Goal: Task Accomplishment & Management: Use online tool/utility

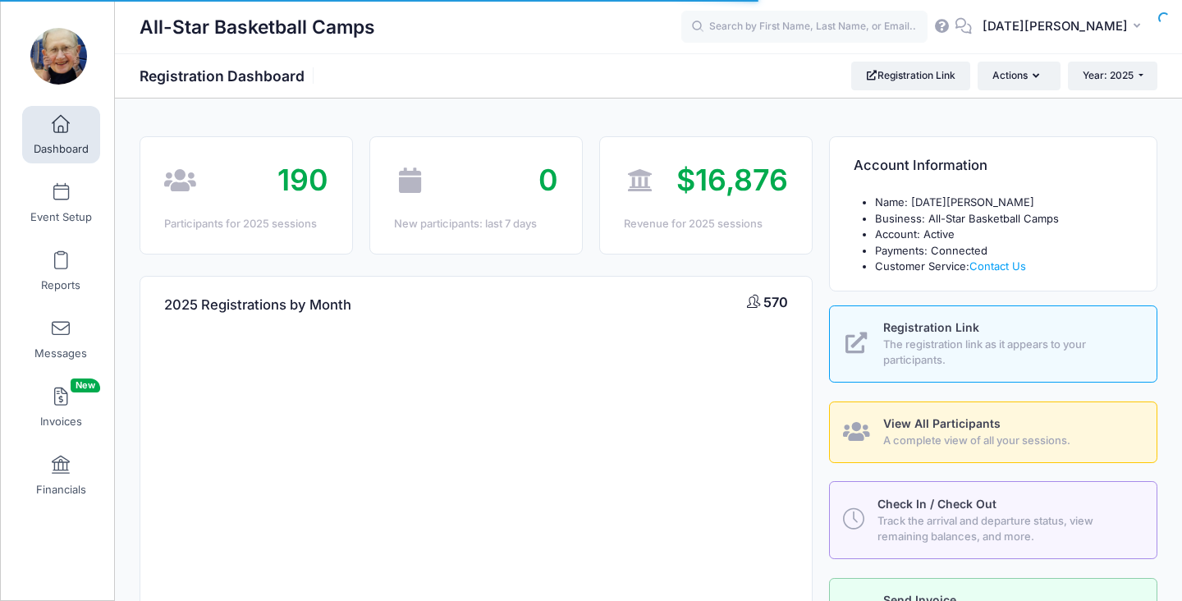
select select
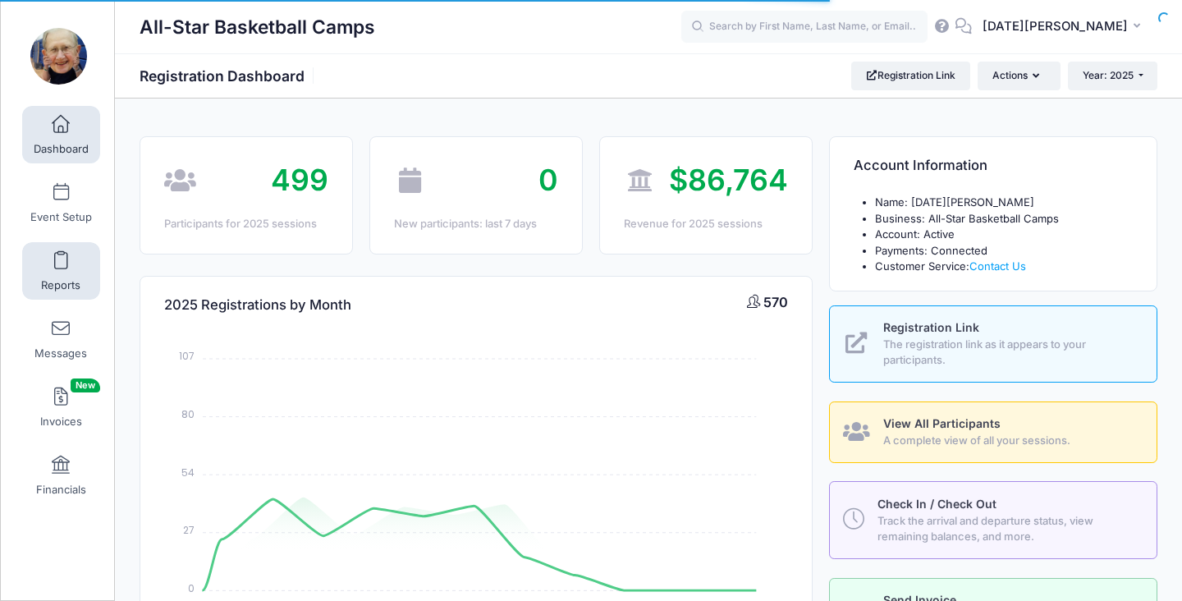
click at [77, 266] on link "Reports" at bounding box center [61, 270] width 78 height 57
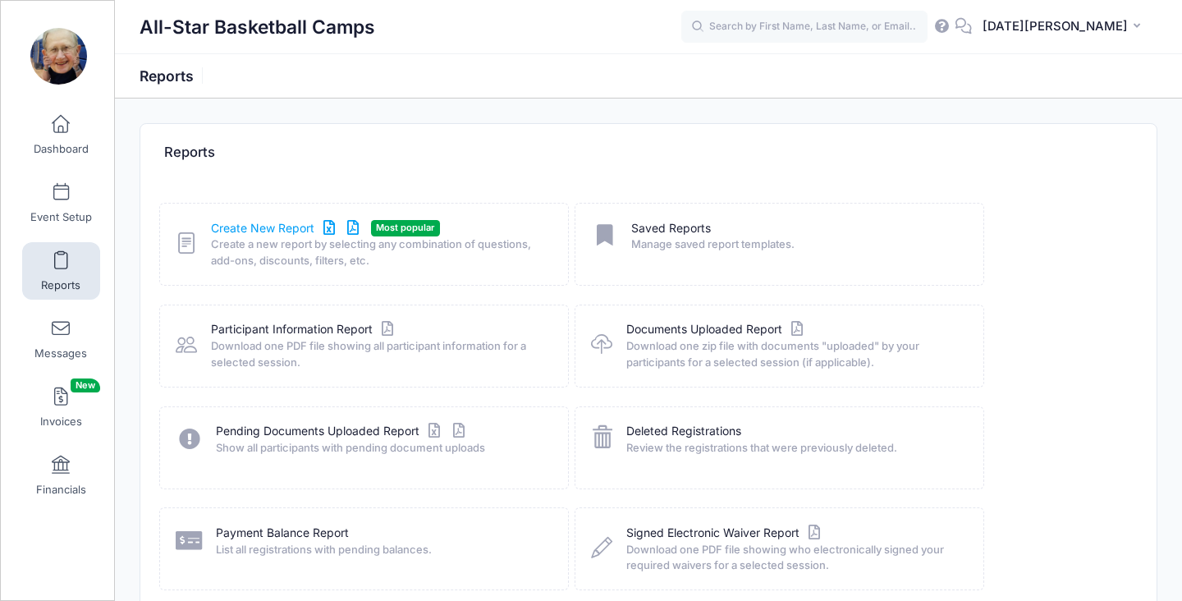
click at [257, 227] on link "Create New Report" at bounding box center [287, 228] width 153 height 17
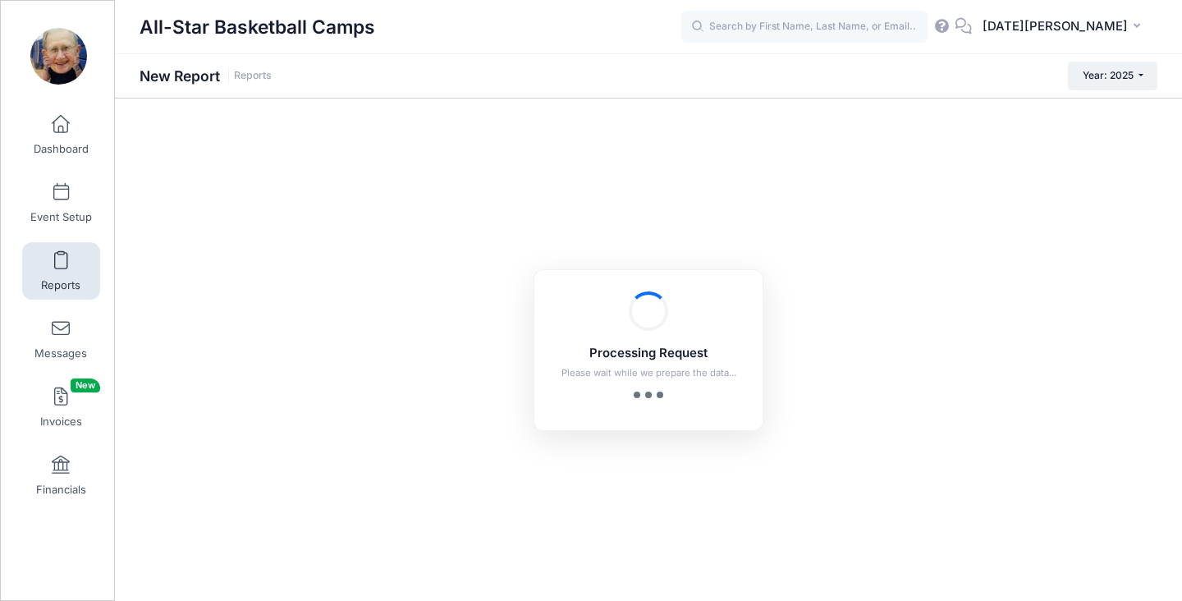
checkbox input "true"
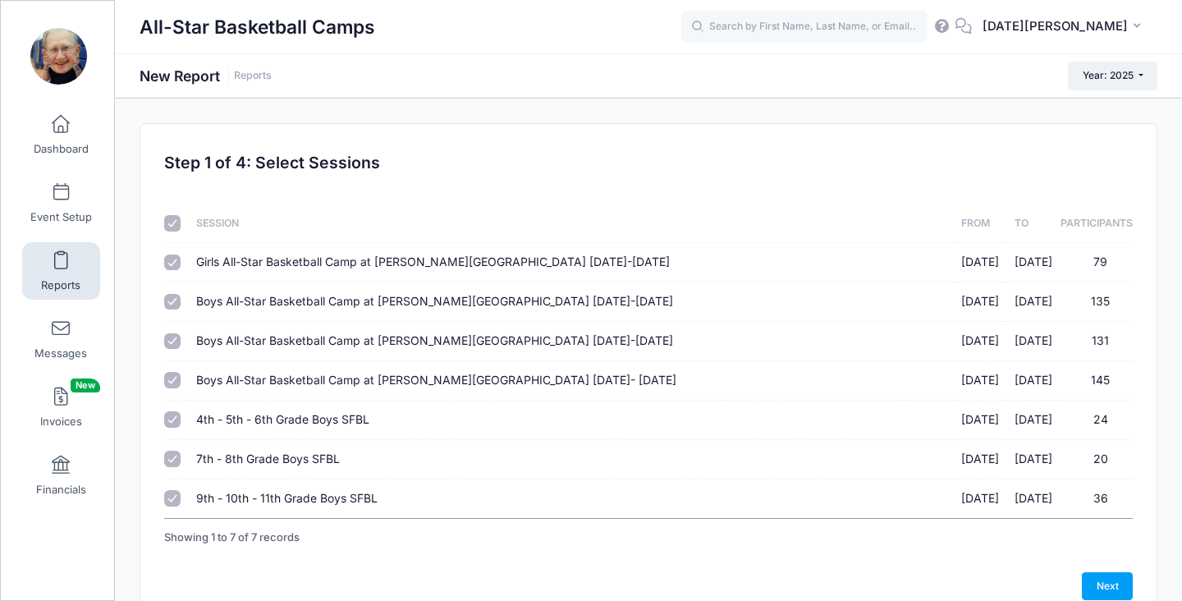
click at [170, 212] on th at bounding box center [176, 223] width 24 height 39
click at [177, 216] on input "checkbox" at bounding box center [172, 223] width 16 height 16
checkbox input "false"
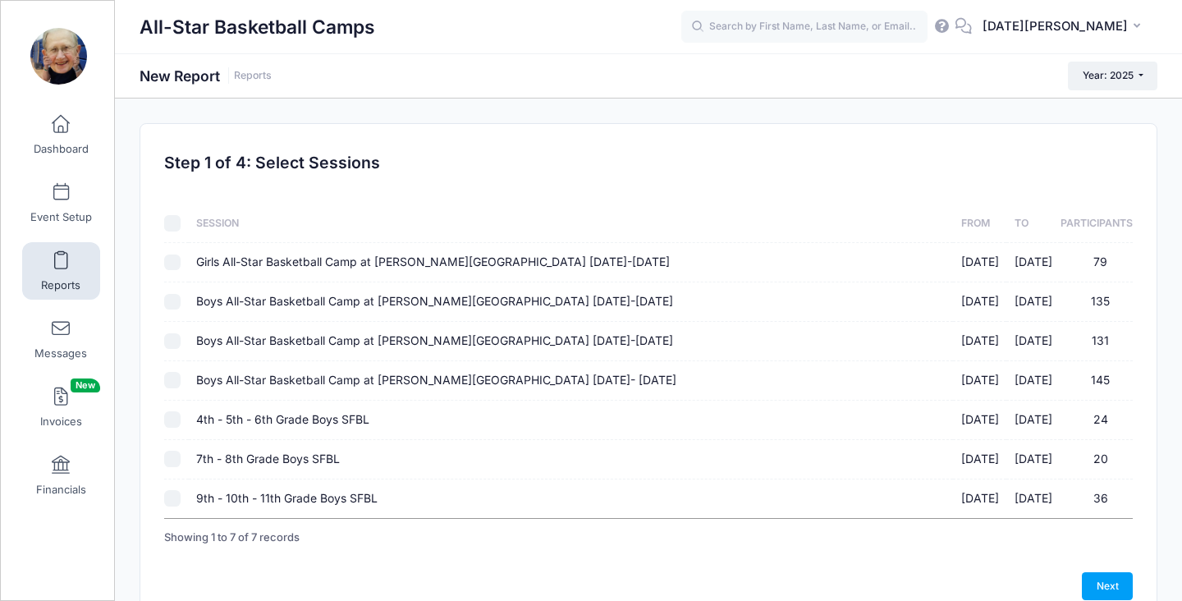
checkbox input "false"
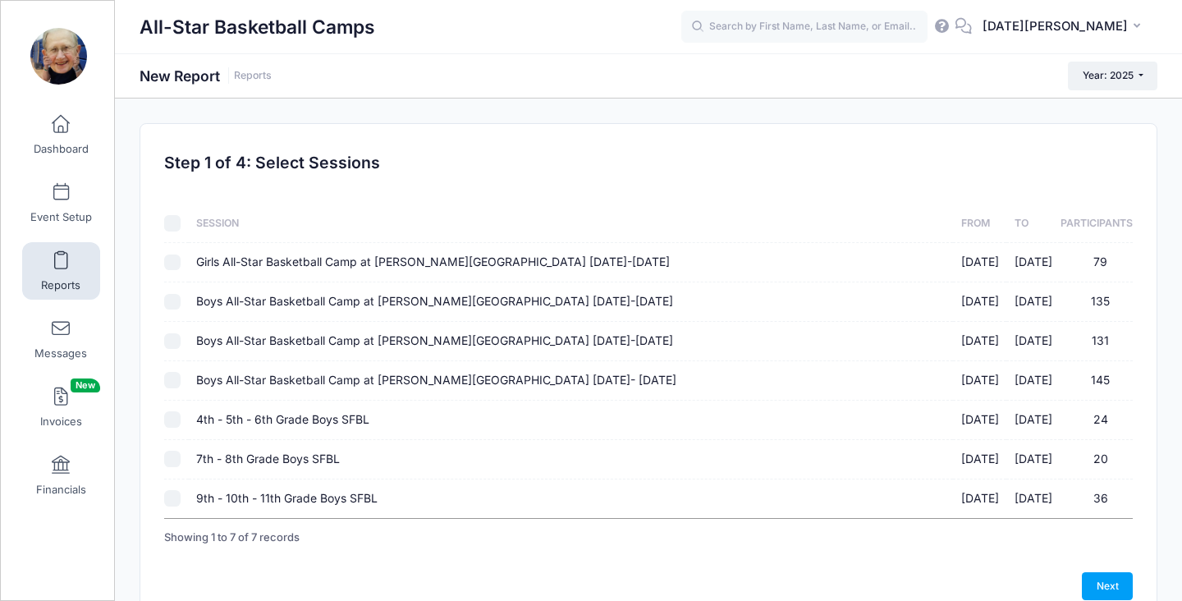
click at [176, 414] on input "4th - 5th - 6th Grade Boys SFBL [DATE] - [DATE] 24" at bounding box center [172, 419] width 16 height 16
checkbox input "true"
click at [173, 462] on input "7th - 8th Grade Boys SFBL [DATE] - [DATE] 20" at bounding box center [172, 459] width 16 height 16
checkbox input "true"
click at [173, 496] on input "9th - 10th - 11th Grade Boys SFBL [DATE] - [DATE] 36" at bounding box center [172, 498] width 16 height 16
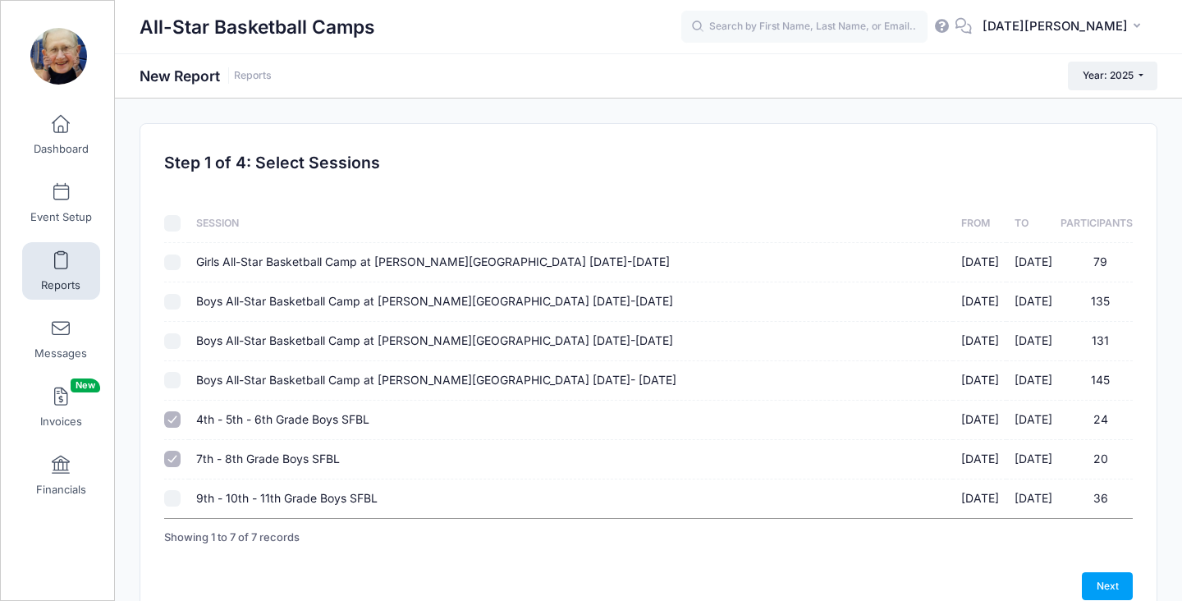
checkbox input "true"
click at [1112, 581] on link "Next" at bounding box center [1107, 586] width 51 height 28
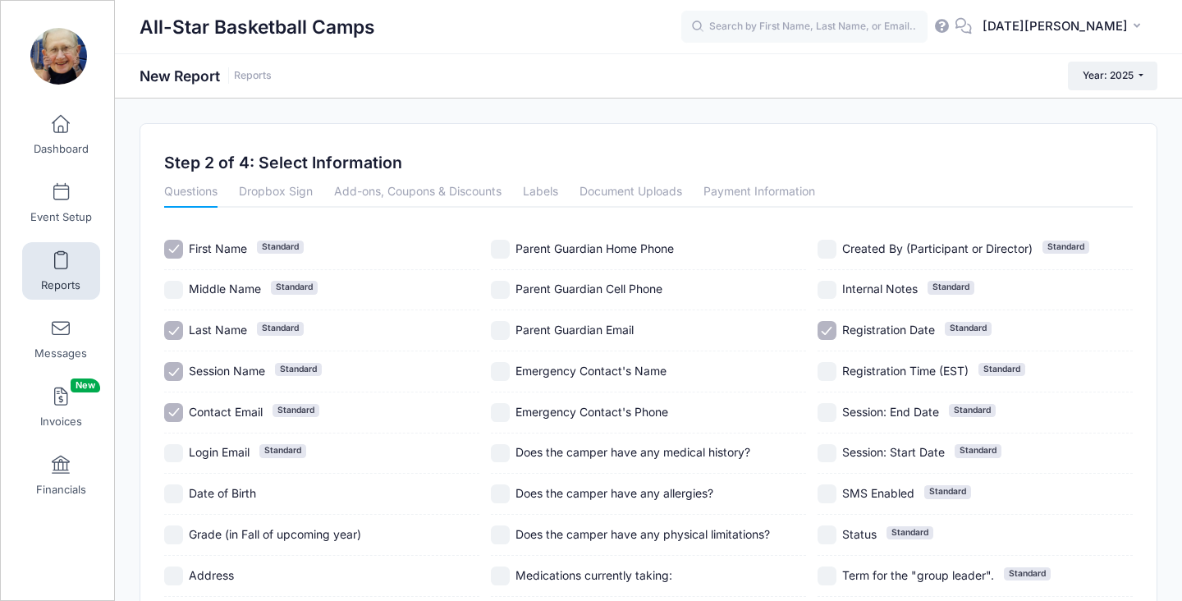
click at [173, 414] on input "Contact Email Standard" at bounding box center [173, 412] width 19 height 19
checkbox input "false"
click at [175, 366] on input "Session Name Standard" at bounding box center [173, 371] width 19 height 19
checkbox input "false"
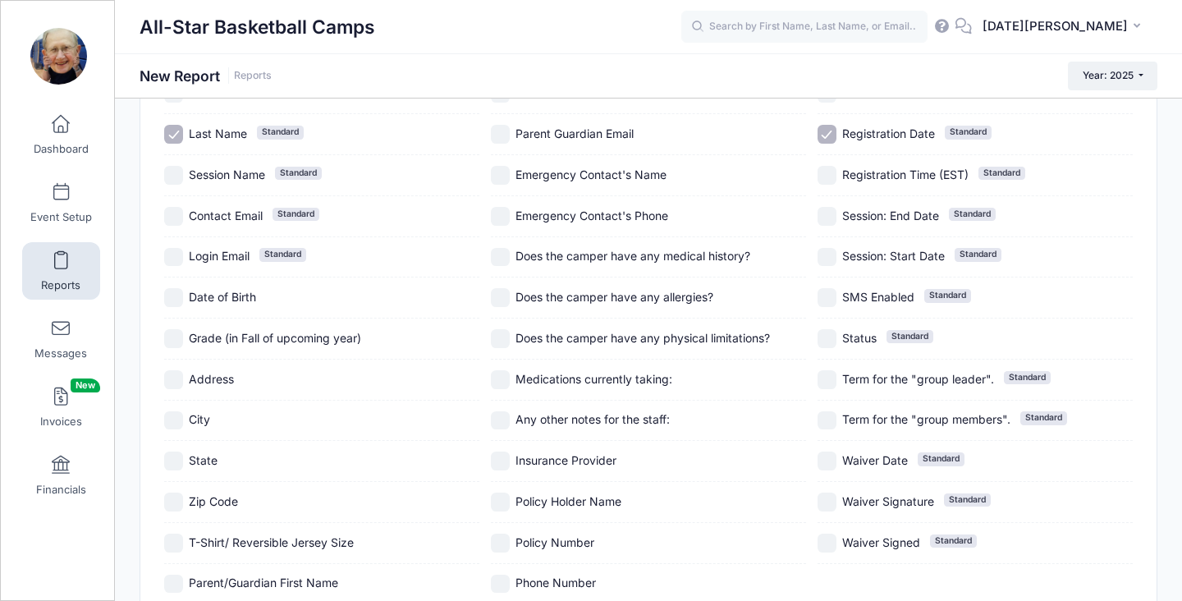
scroll to position [230, 0]
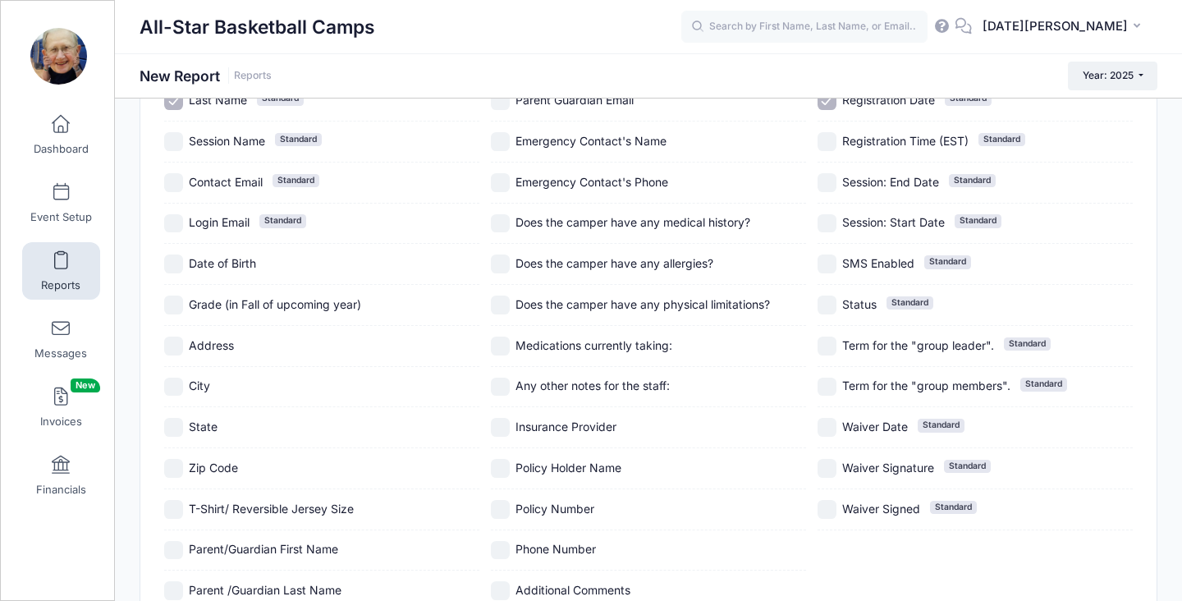
click at [175, 512] on input "T-Shirt/ Reversible Jersey Size" at bounding box center [173, 509] width 19 height 19
checkbox input "true"
click at [1141, 447] on div "Previous Next Step 2 of 4: Select Information 1 Select Sessions 2 Select Inform…" at bounding box center [648, 285] width 1016 height 783
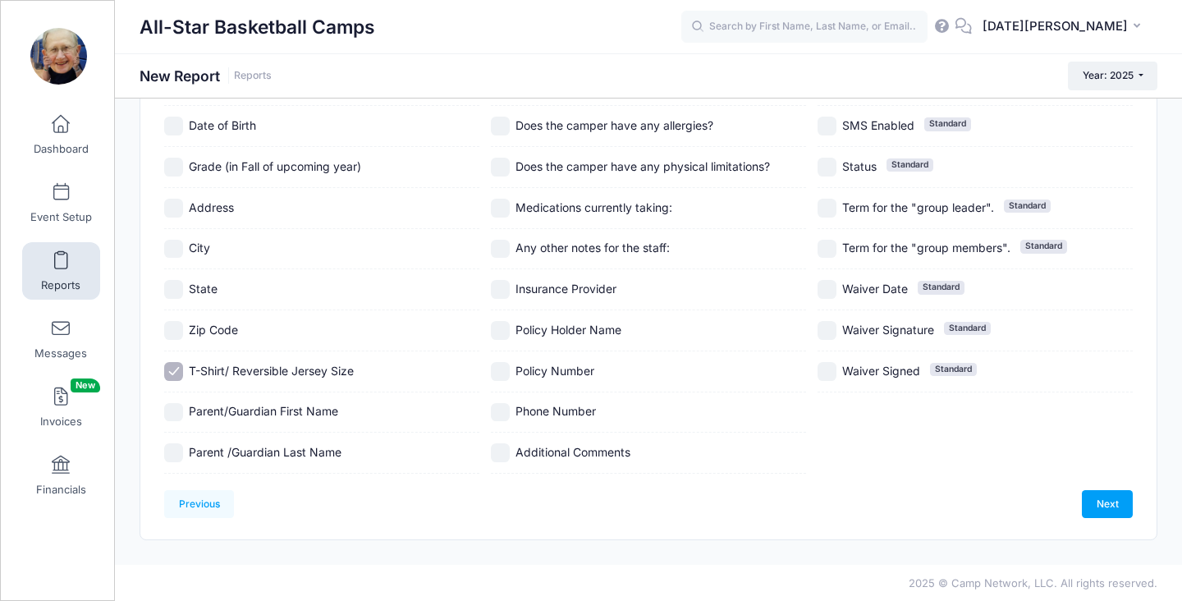
scroll to position [369, 0]
click at [1094, 511] on link "Next" at bounding box center [1107, 503] width 51 height 28
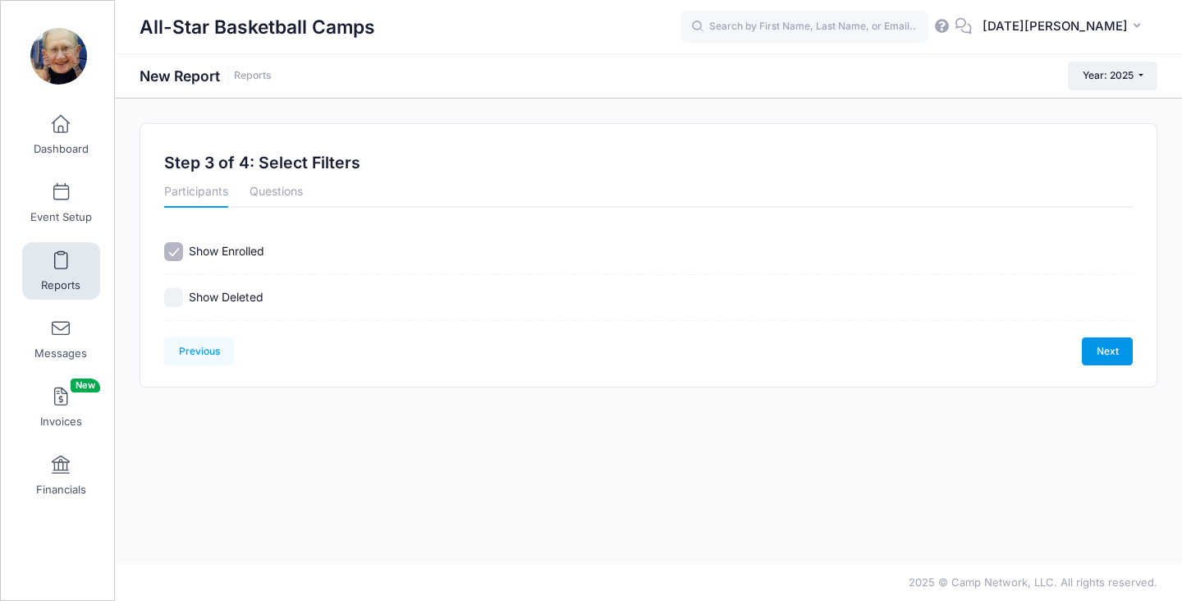
click at [1106, 358] on link "Next" at bounding box center [1107, 351] width 51 height 28
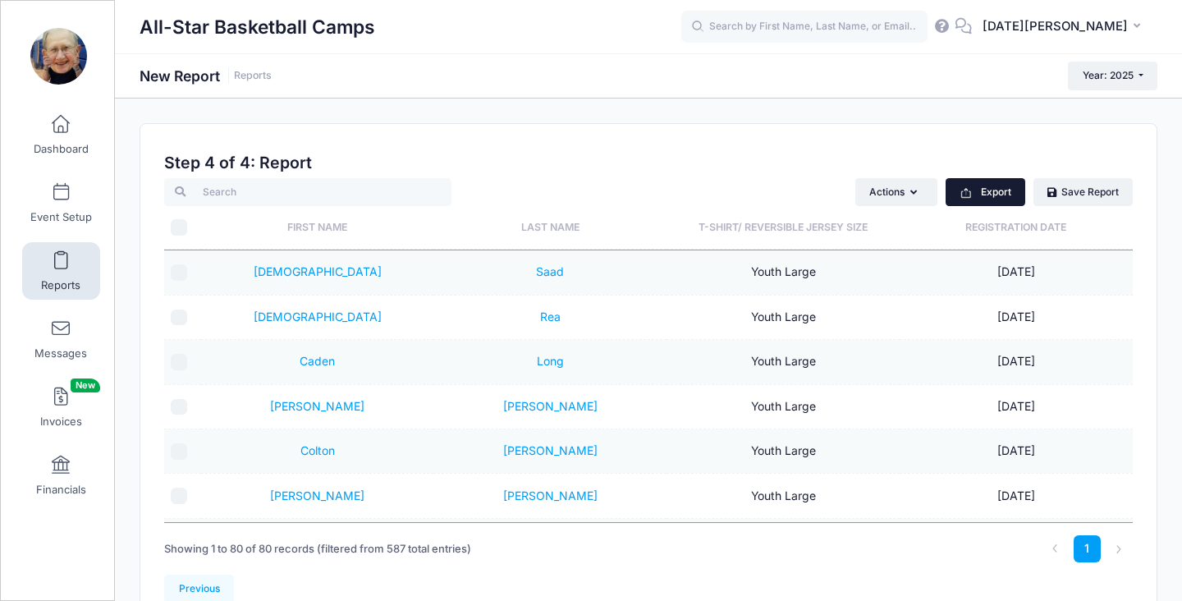
click at [997, 190] on button "Export" at bounding box center [986, 192] width 80 height 28
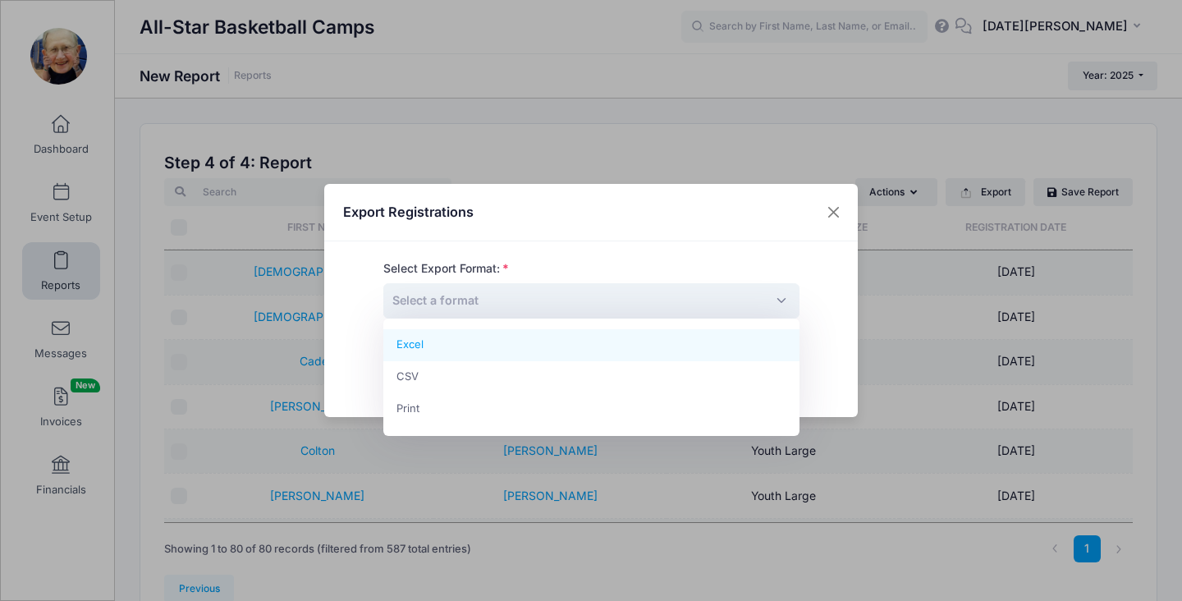
click at [670, 287] on span "Select a format" at bounding box center [591, 300] width 416 height 35
select select "excel"
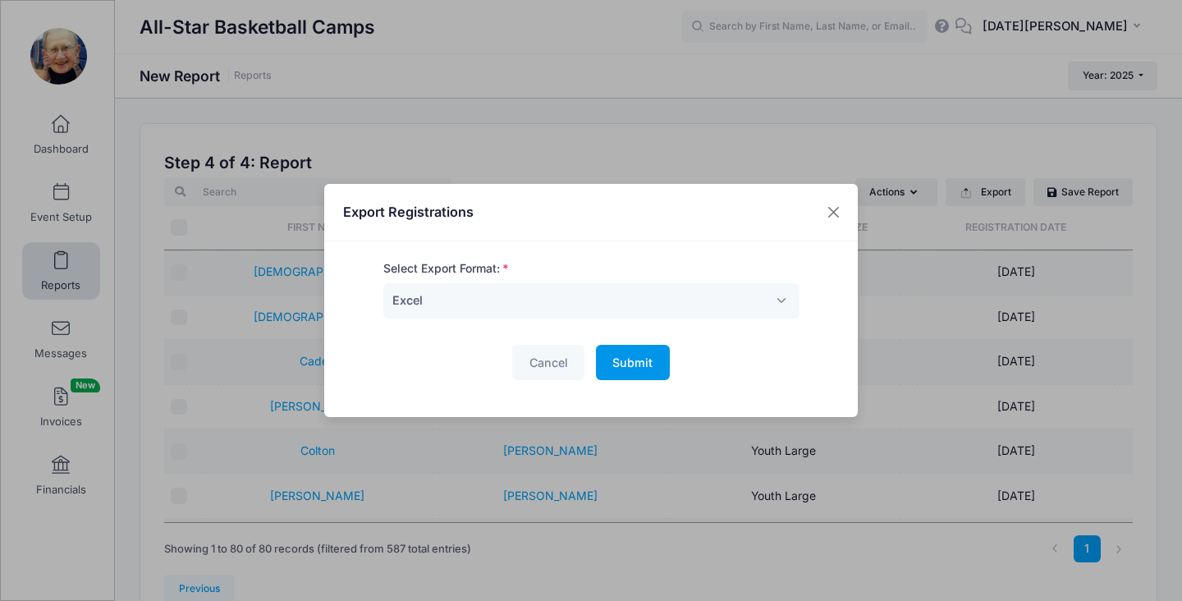
click at [638, 361] on span "Submit" at bounding box center [633, 363] width 40 height 14
